Goal: Task Accomplishment & Management: Manage account settings

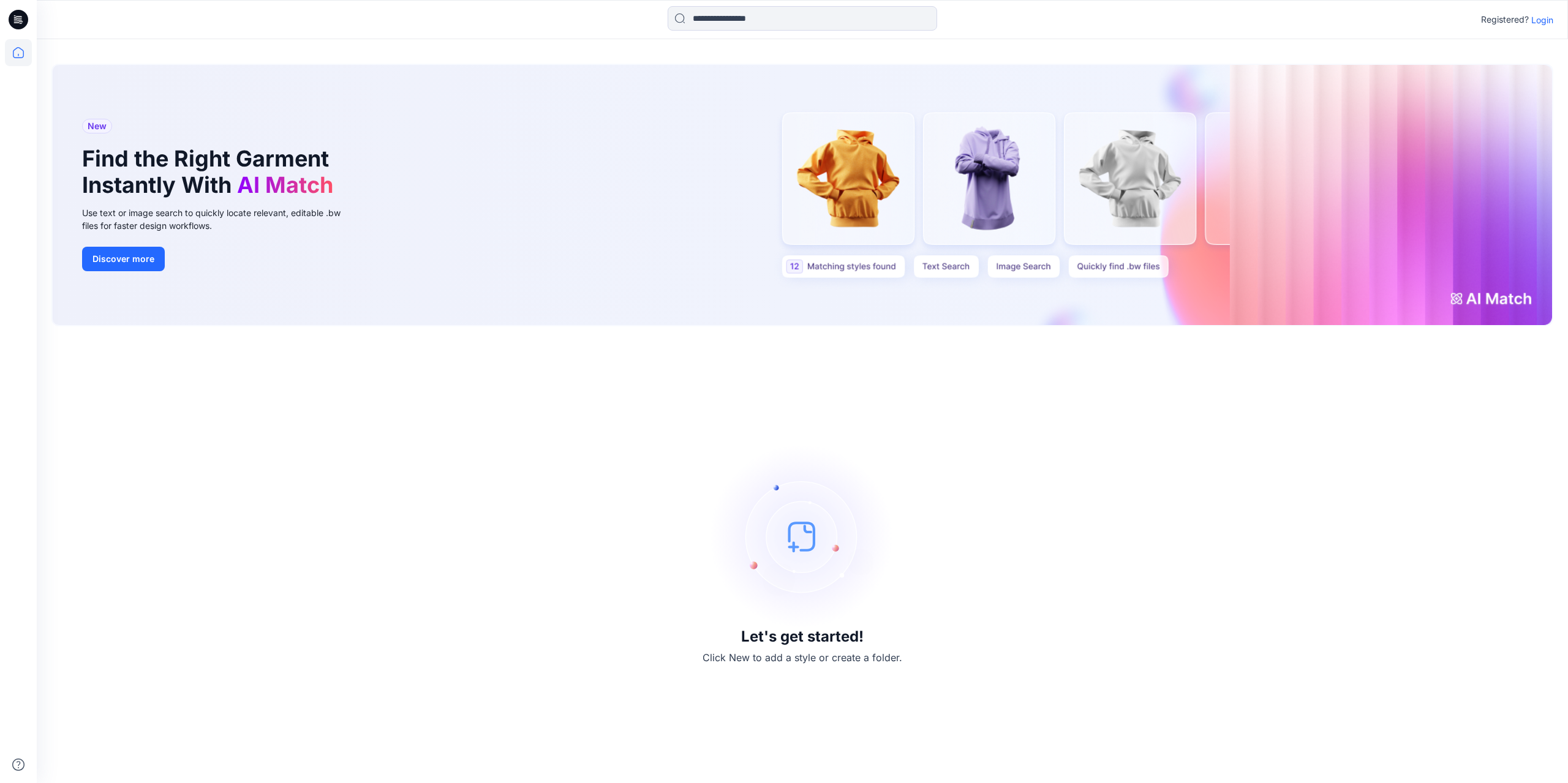
click at [1537, 23] on p "Login" at bounding box center [1542, 20] width 22 height 13
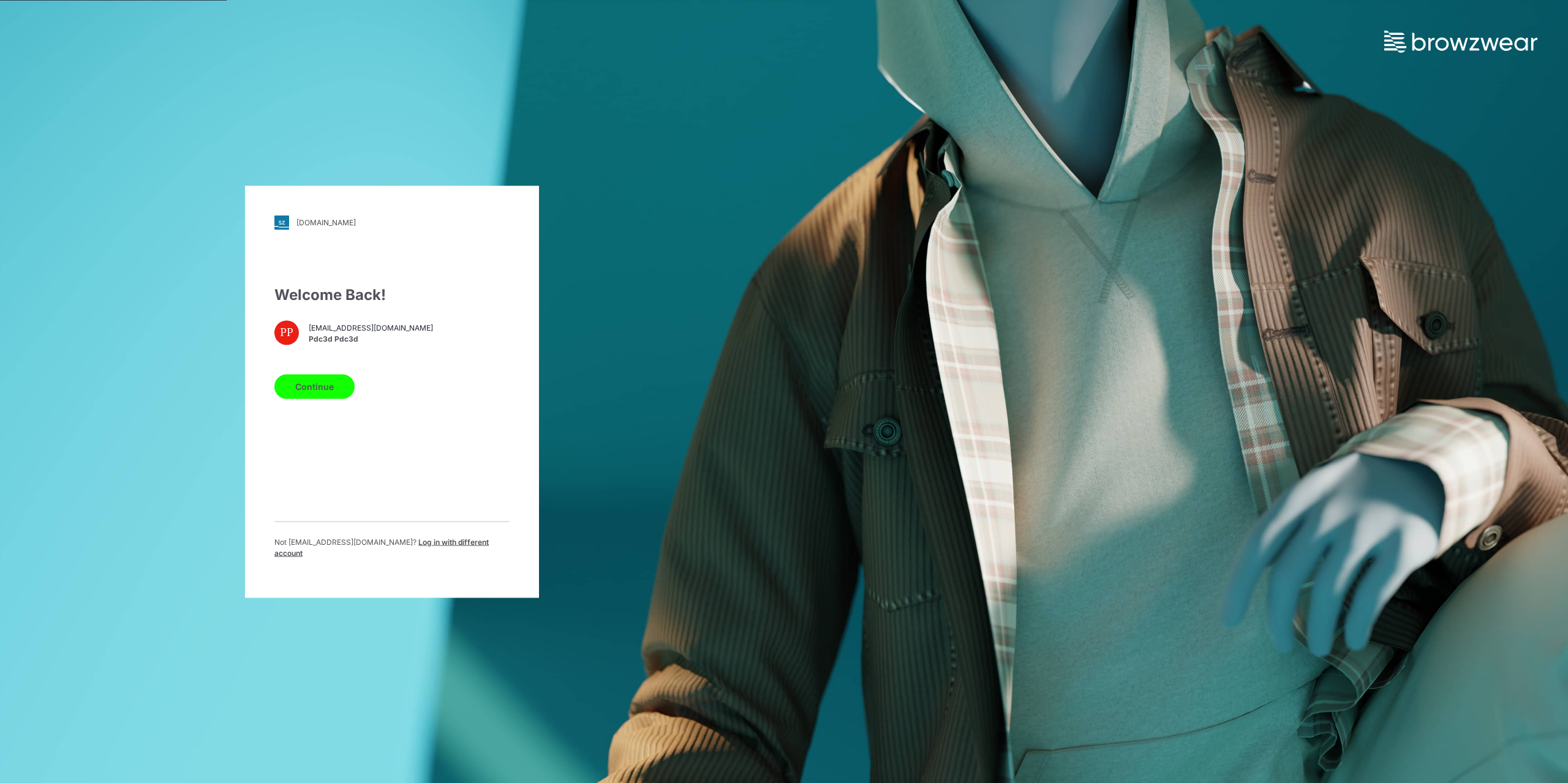
click at [321, 387] on button "Continue" at bounding box center [315, 386] width 81 height 25
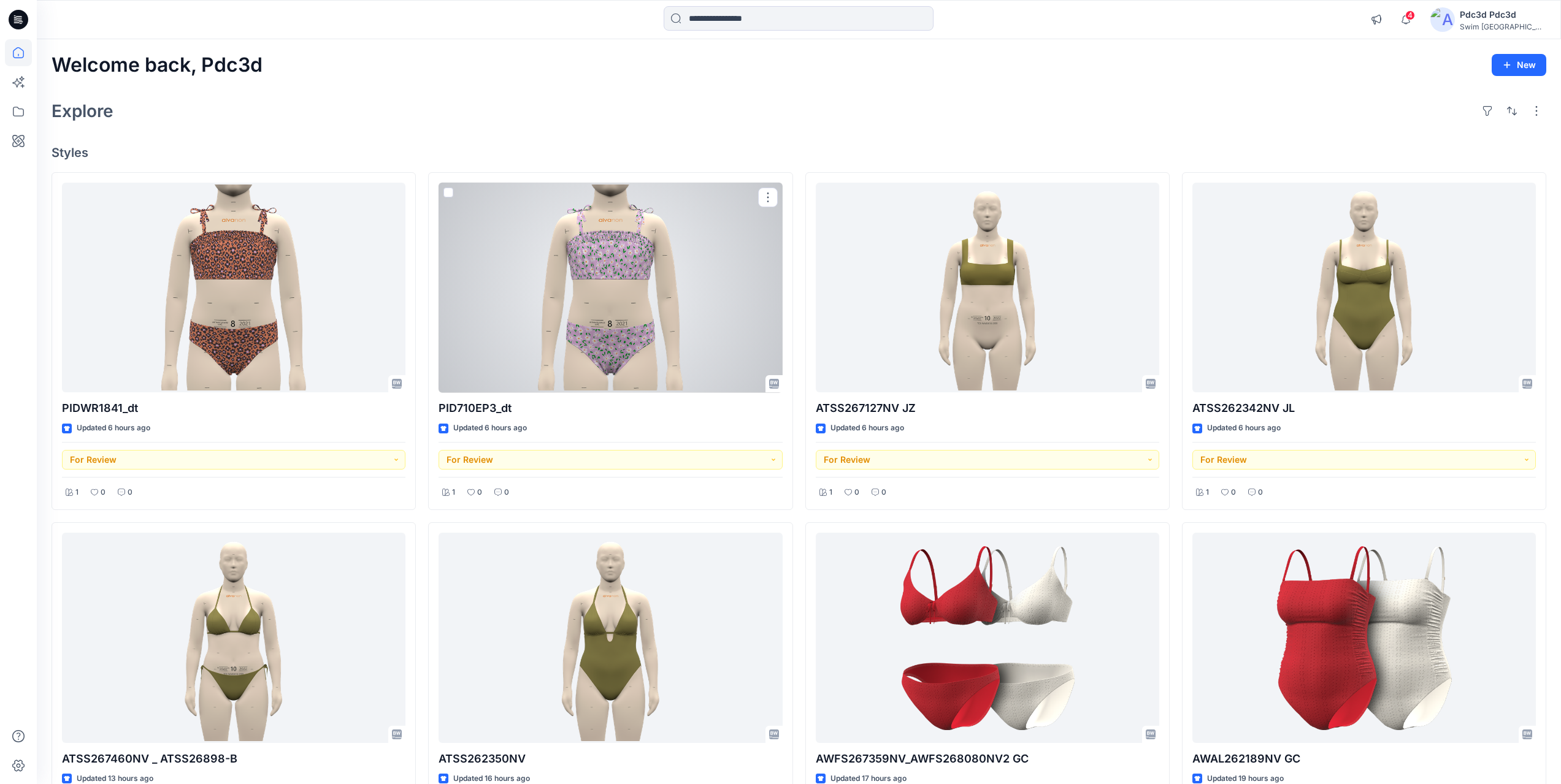
click at [607, 328] on div at bounding box center [610, 289] width 344 height 211
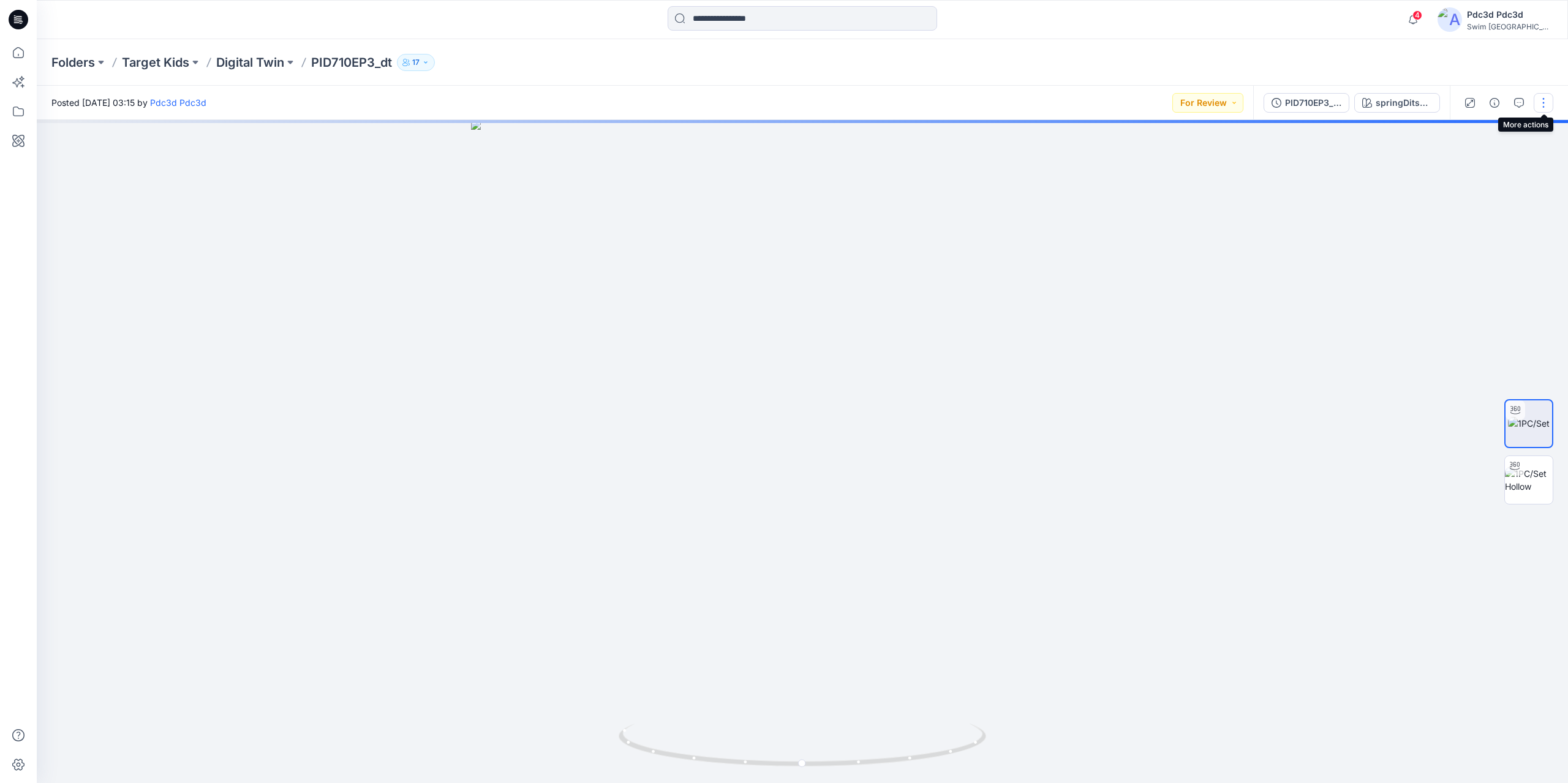
click at [1548, 111] on button "button" at bounding box center [1542, 102] width 19 height 19
click at [1457, 171] on button "Edit" at bounding box center [1491, 166] width 113 height 23
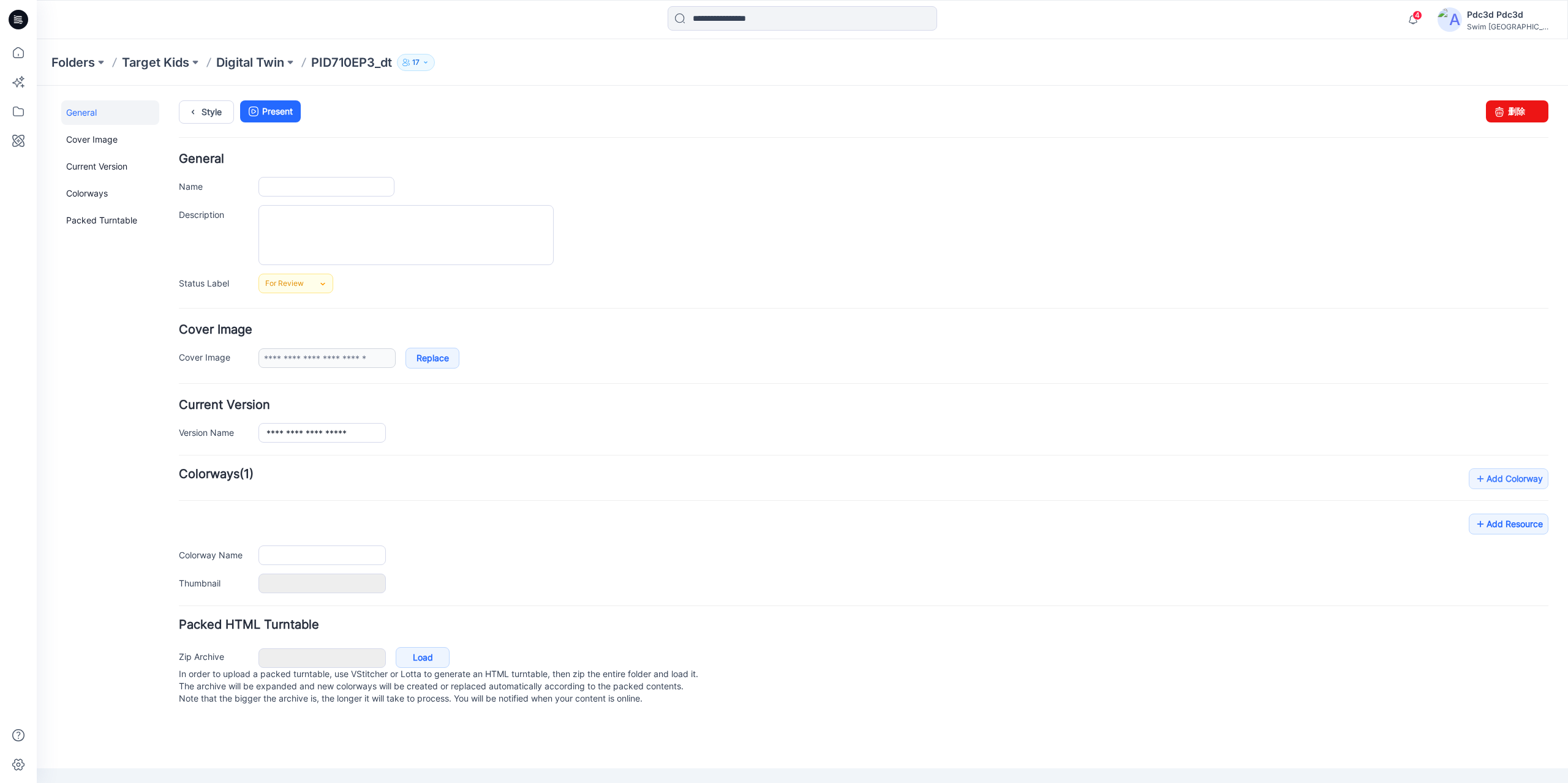
type input "**********"
type input "*******"
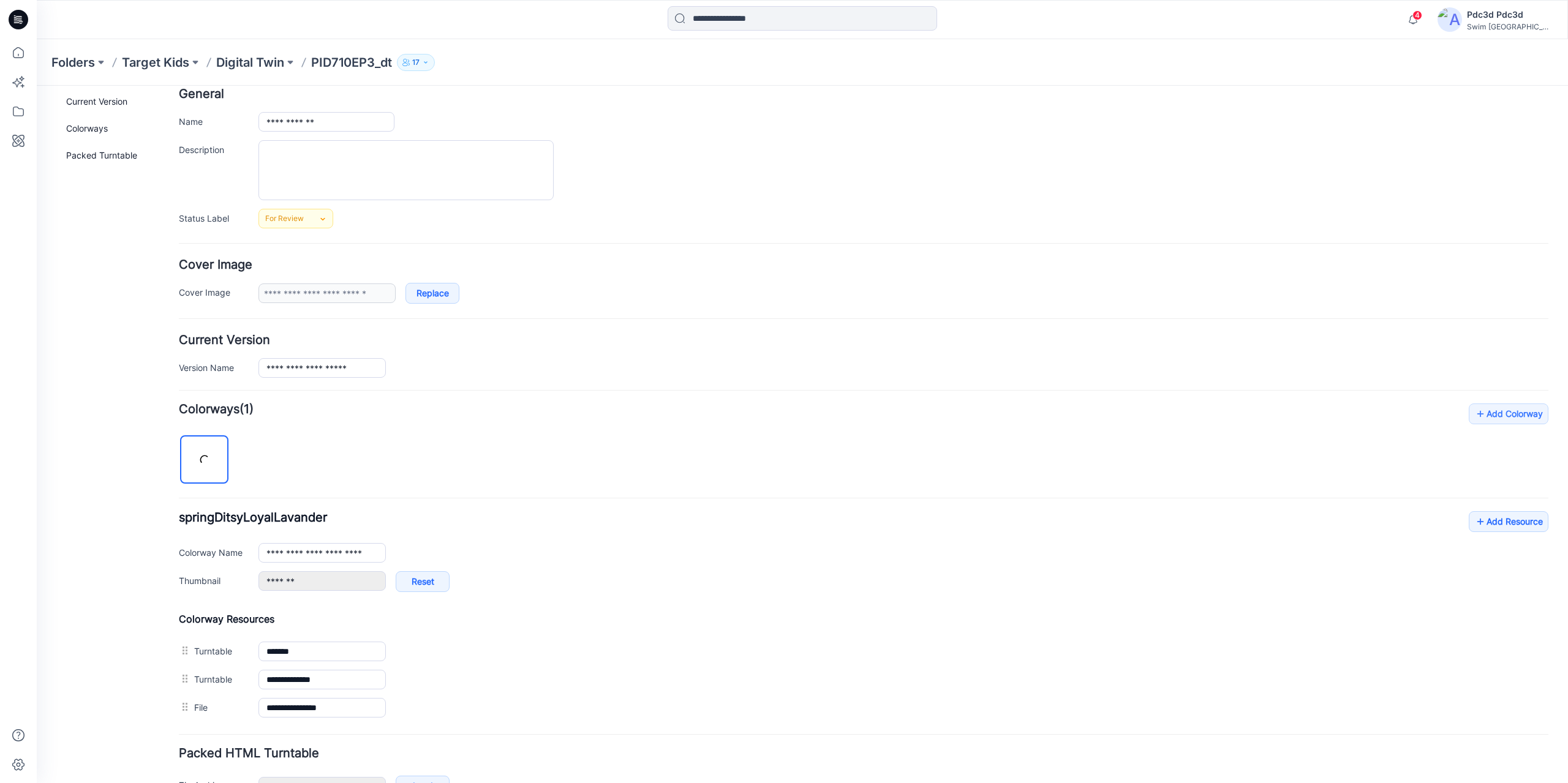
scroll to position [144, 0]
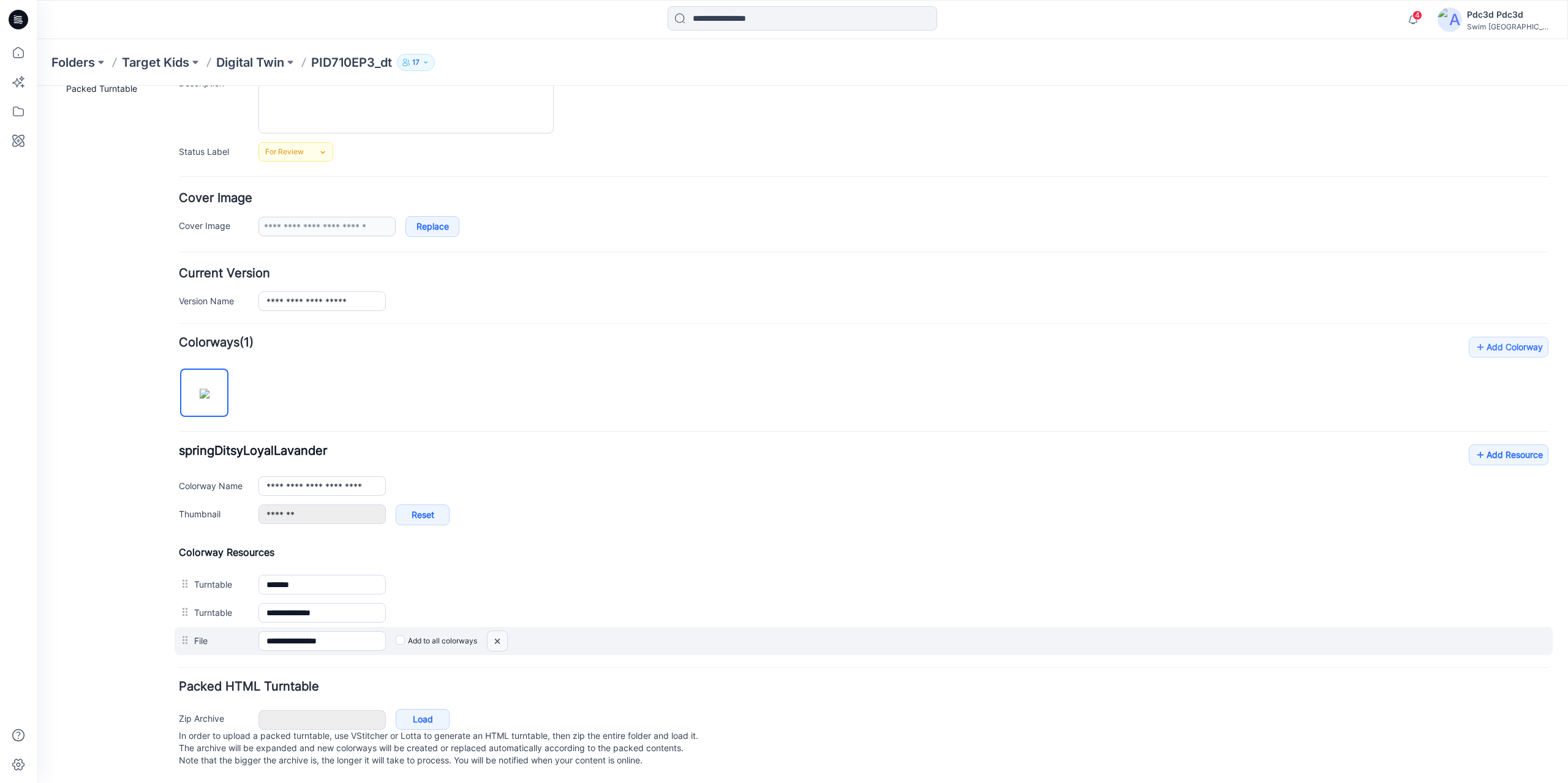
click at [499, 632] on img at bounding box center [497, 641] width 19 height 20
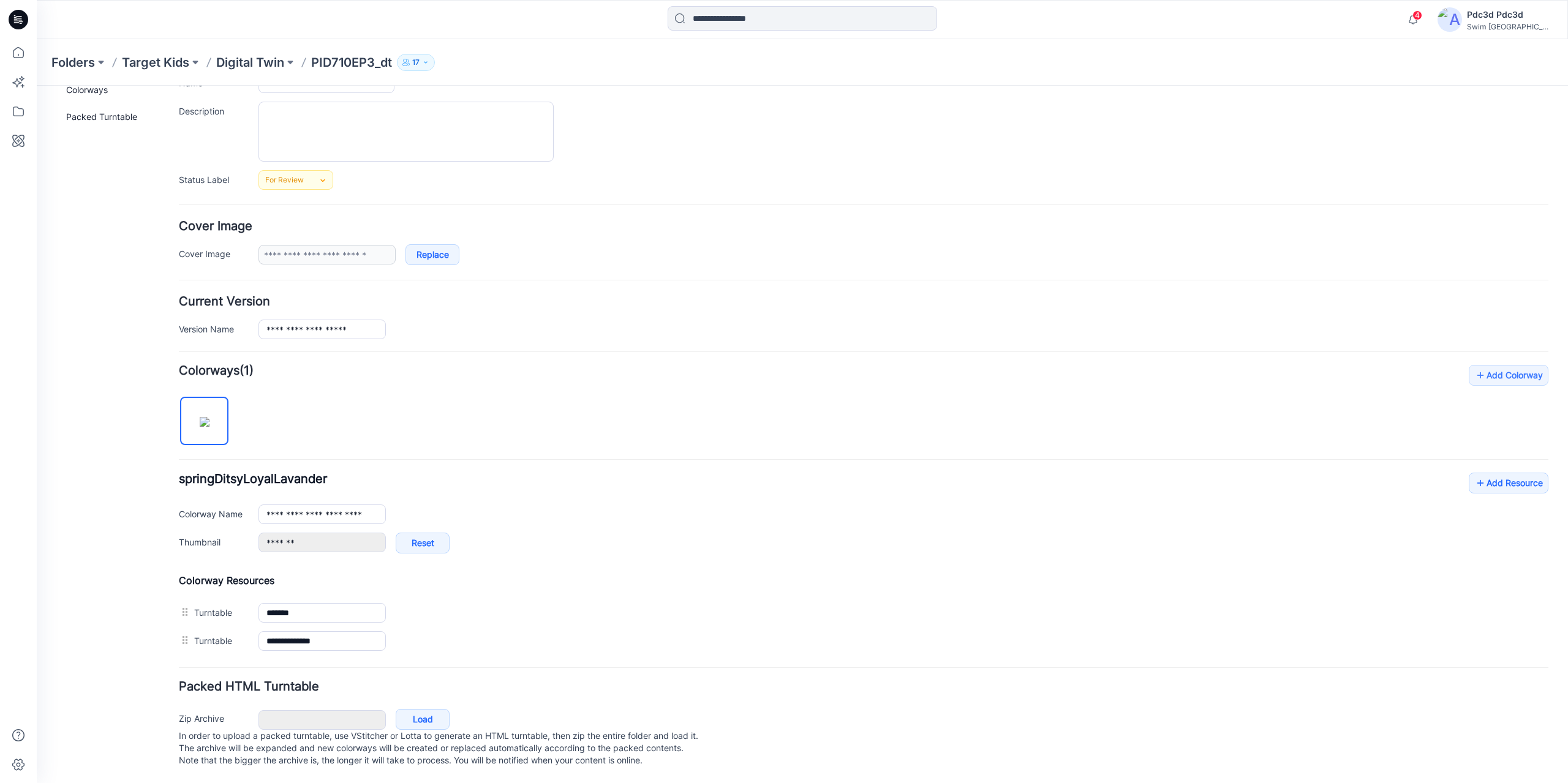
scroll to position [116, 0]
click at [1474, 476] on icon at bounding box center [1479, 483] width 12 height 19
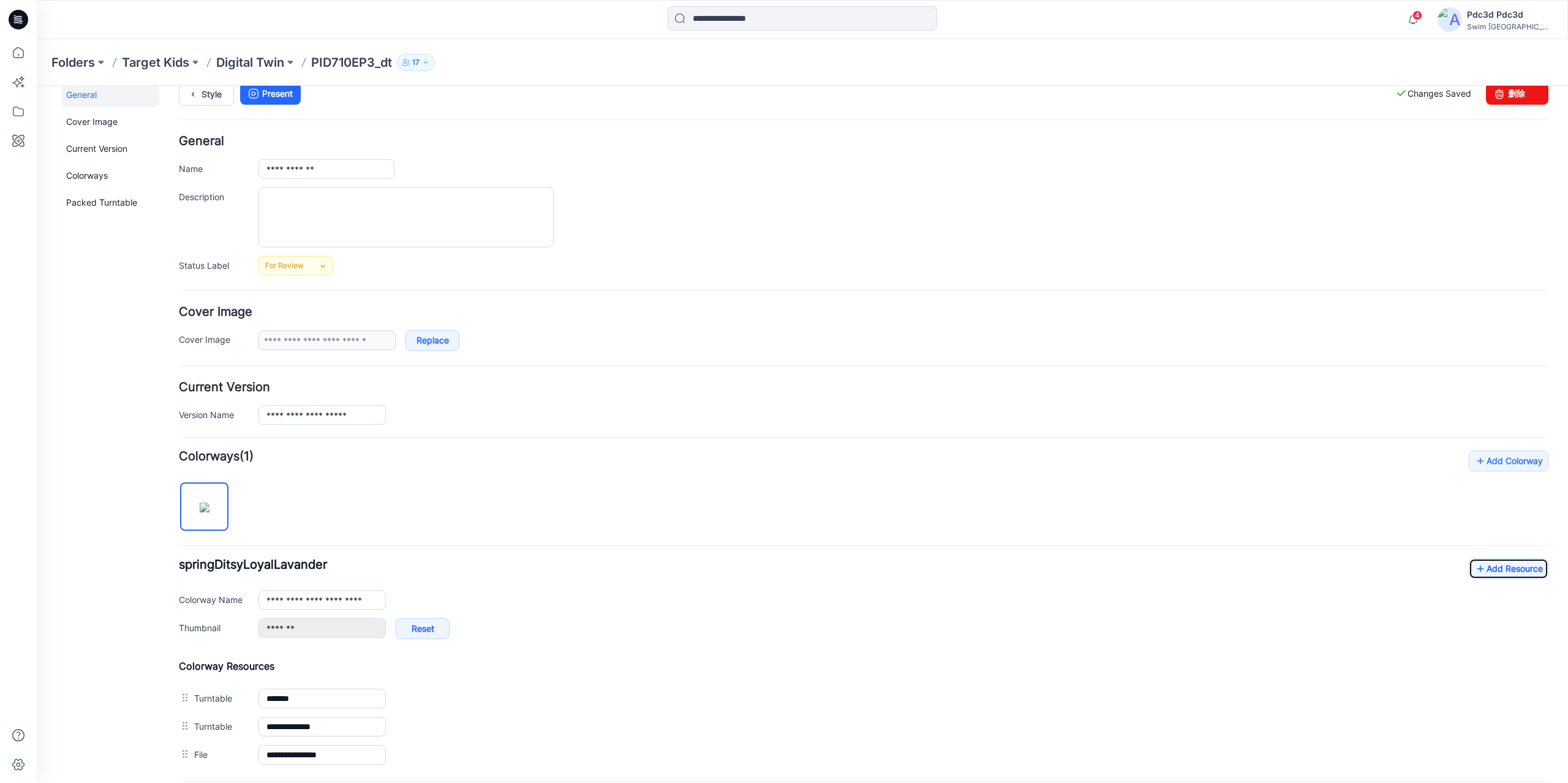
scroll to position [0, 0]
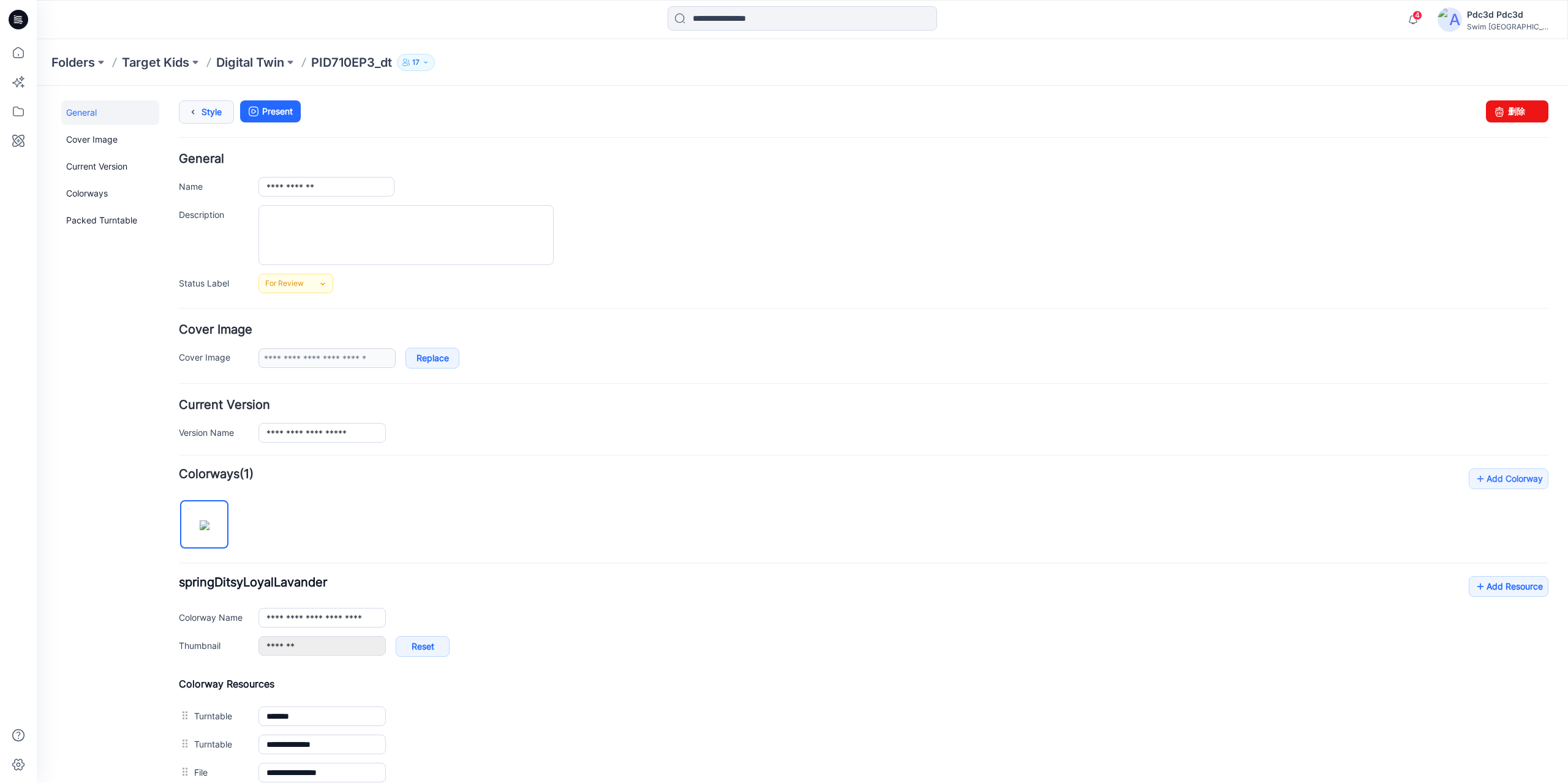
click at [211, 116] on link "Style" at bounding box center [206, 112] width 55 height 23
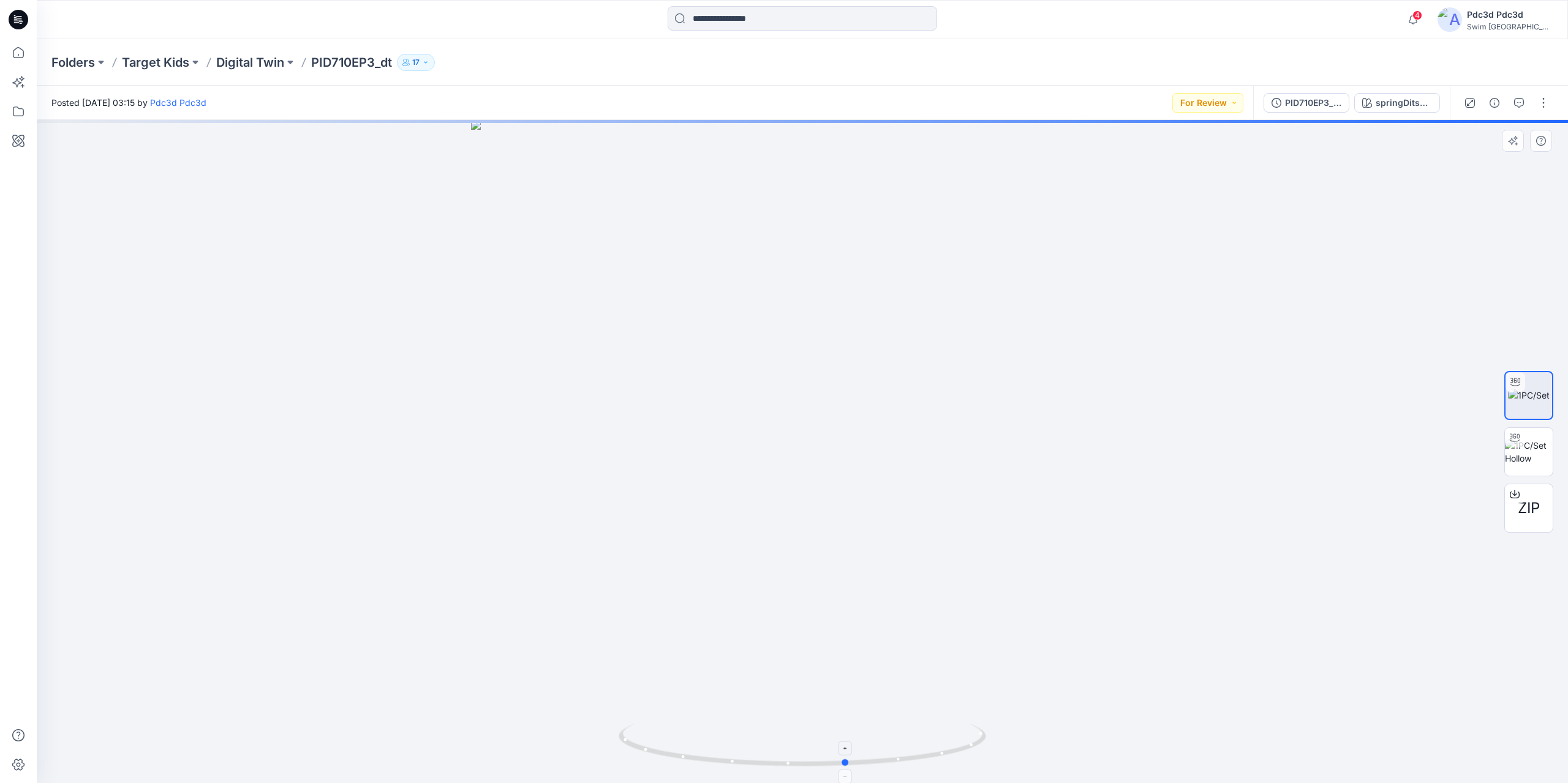
drag, startPoint x: 676, startPoint y: 758, endPoint x: 721, endPoint y: 749, distance: 45.9
click at [721, 749] on icon at bounding box center [803, 746] width 371 height 46
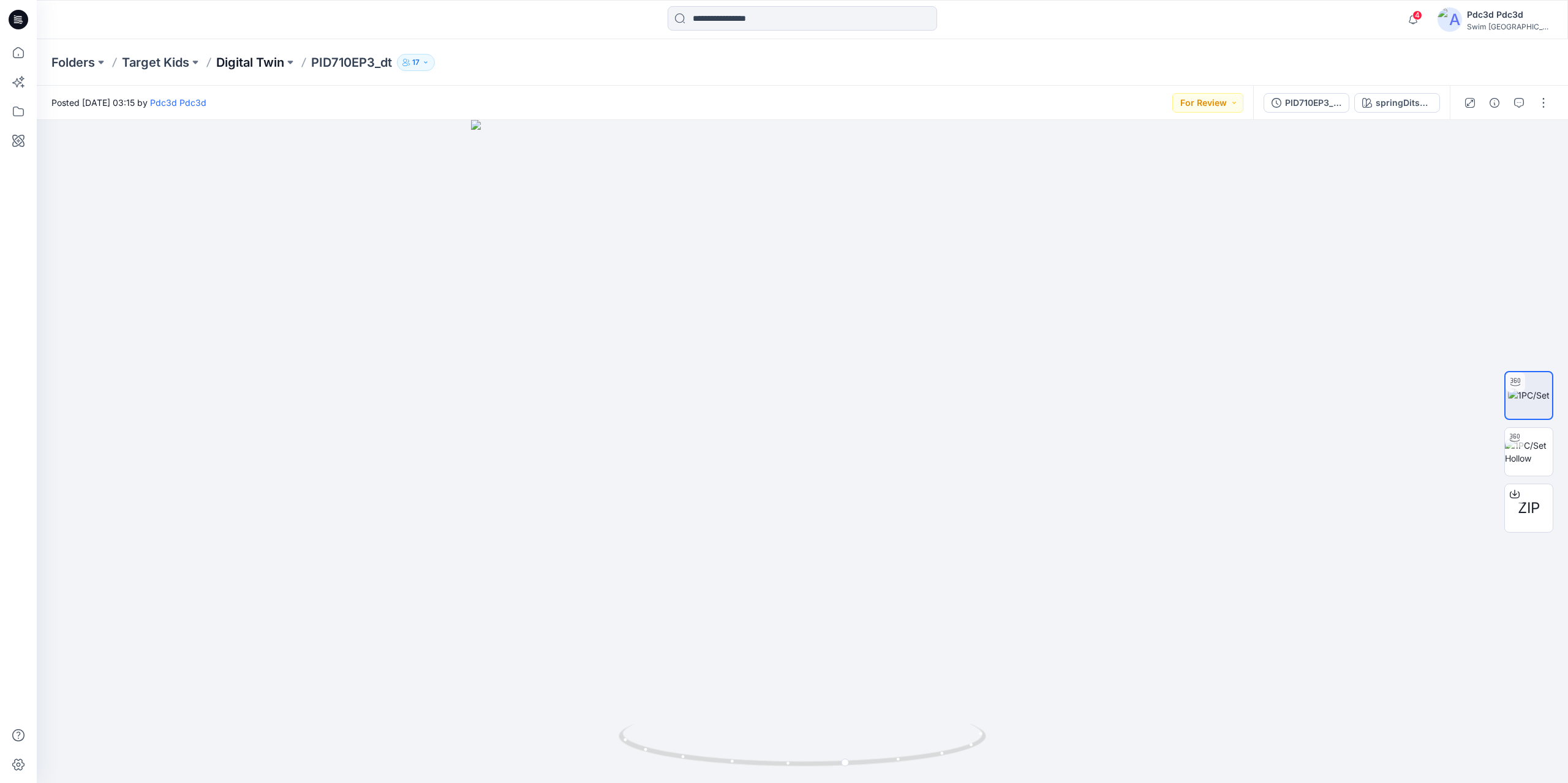
click at [252, 70] on p "Digital Twin" at bounding box center [250, 62] width 68 height 17
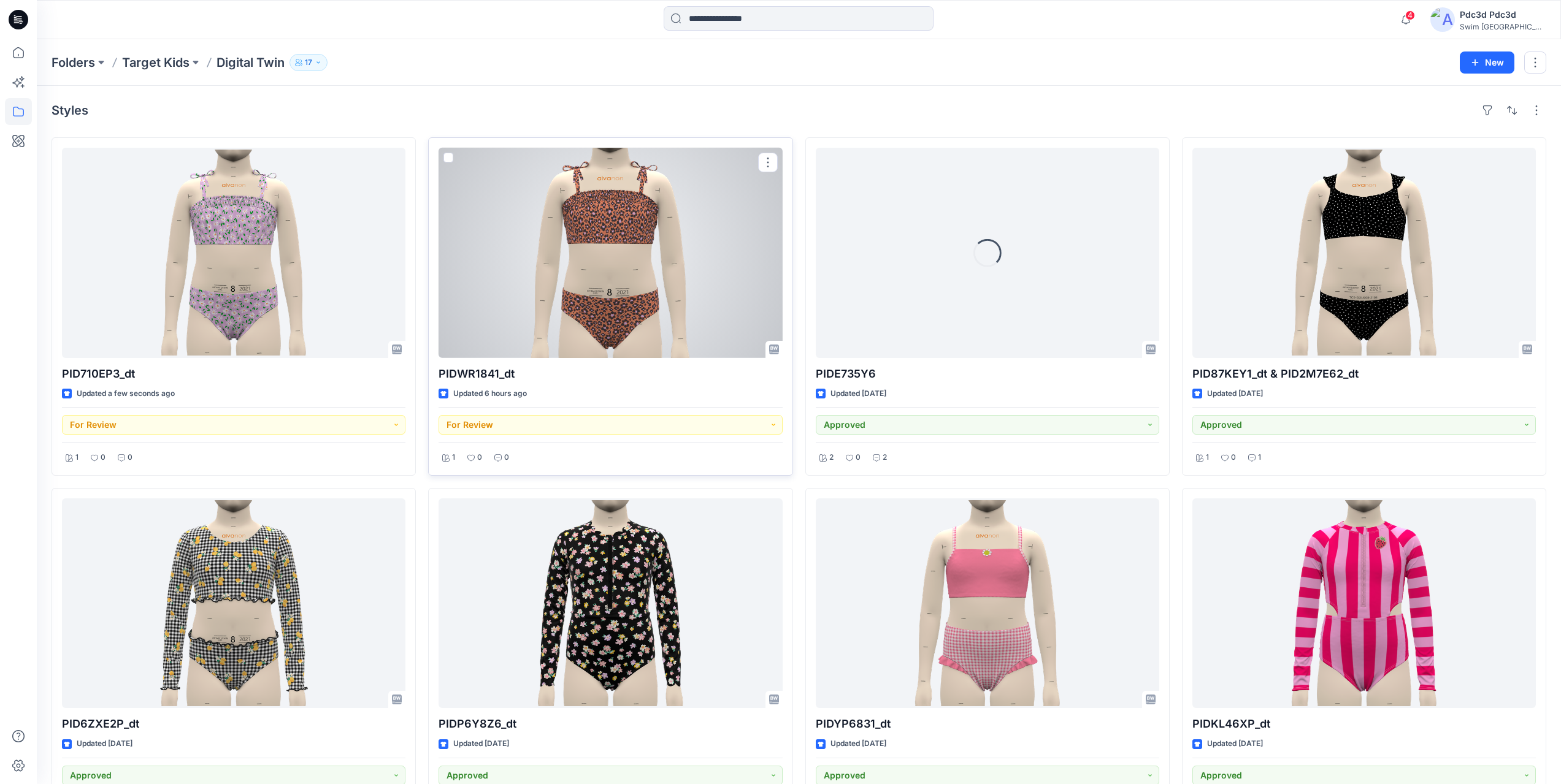
click at [582, 247] on div at bounding box center [610, 253] width 344 height 211
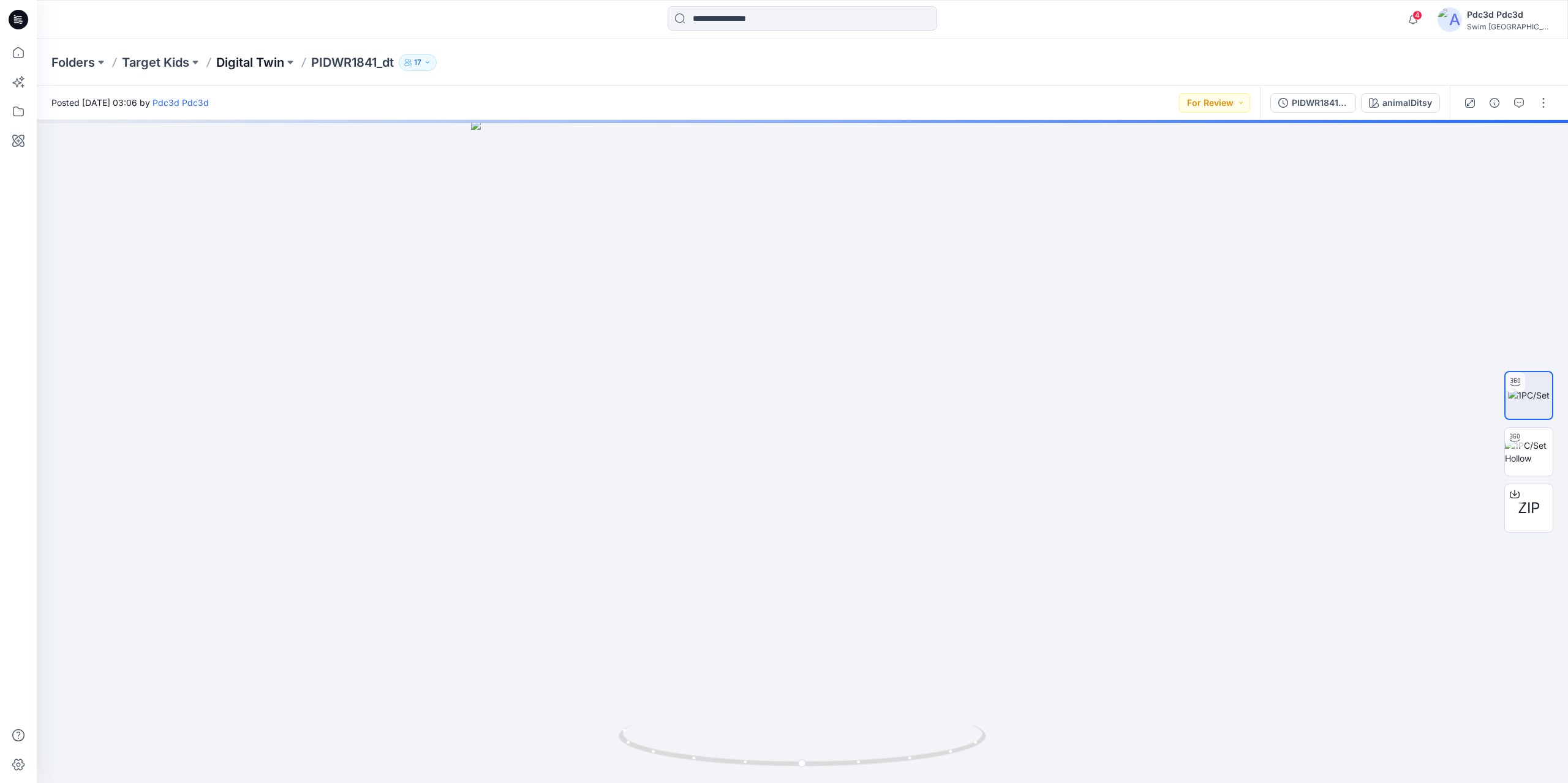
click at [249, 67] on p "Digital Twin" at bounding box center [250, 62] width 68 height 17
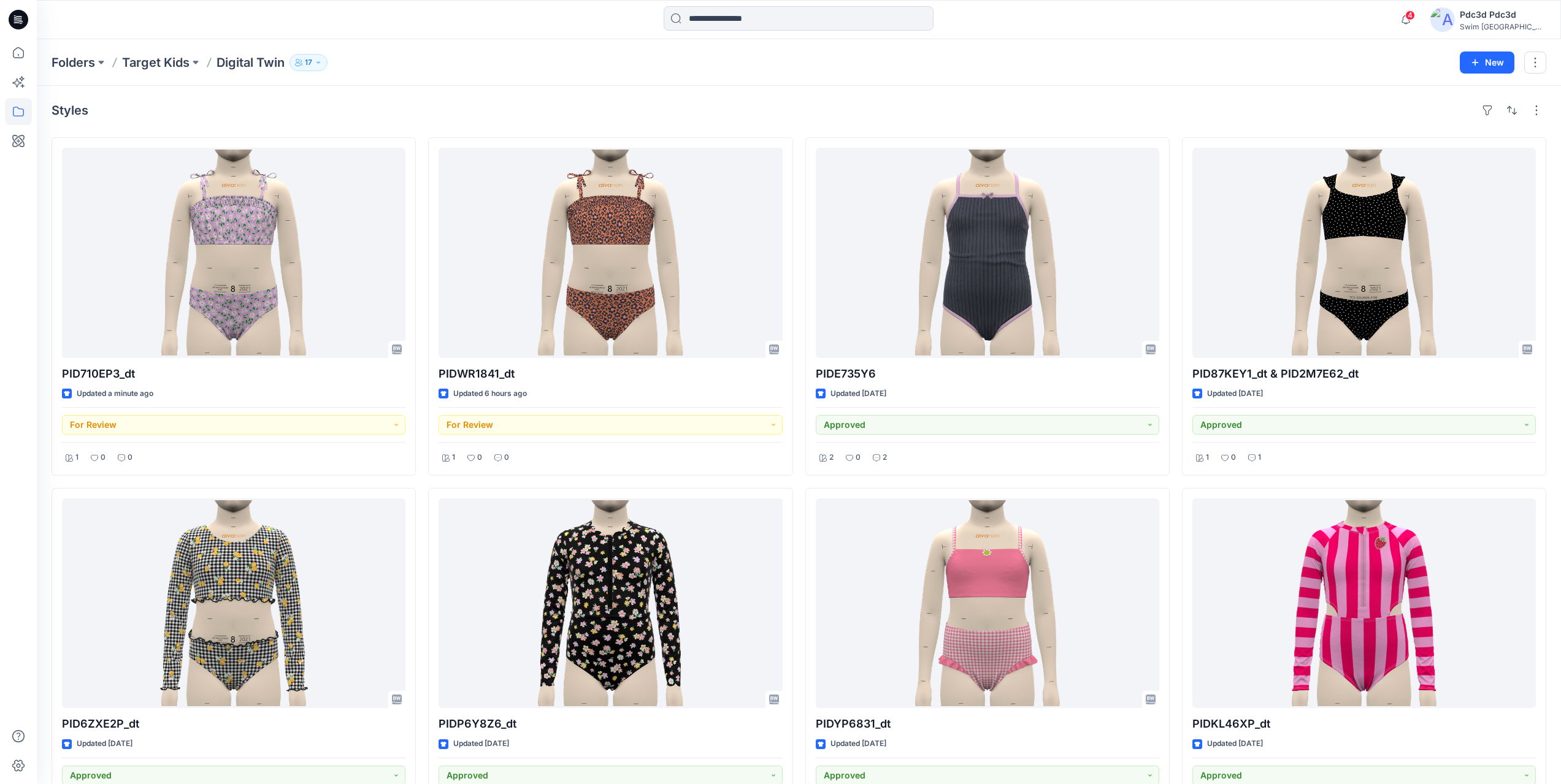
click at [400, 79] on div "Folders Target Kids Digital Twin 17 New" at bounding box center [799, 62] width 1524 height 47
